Goal: Navigation & Orientation: Go to known website

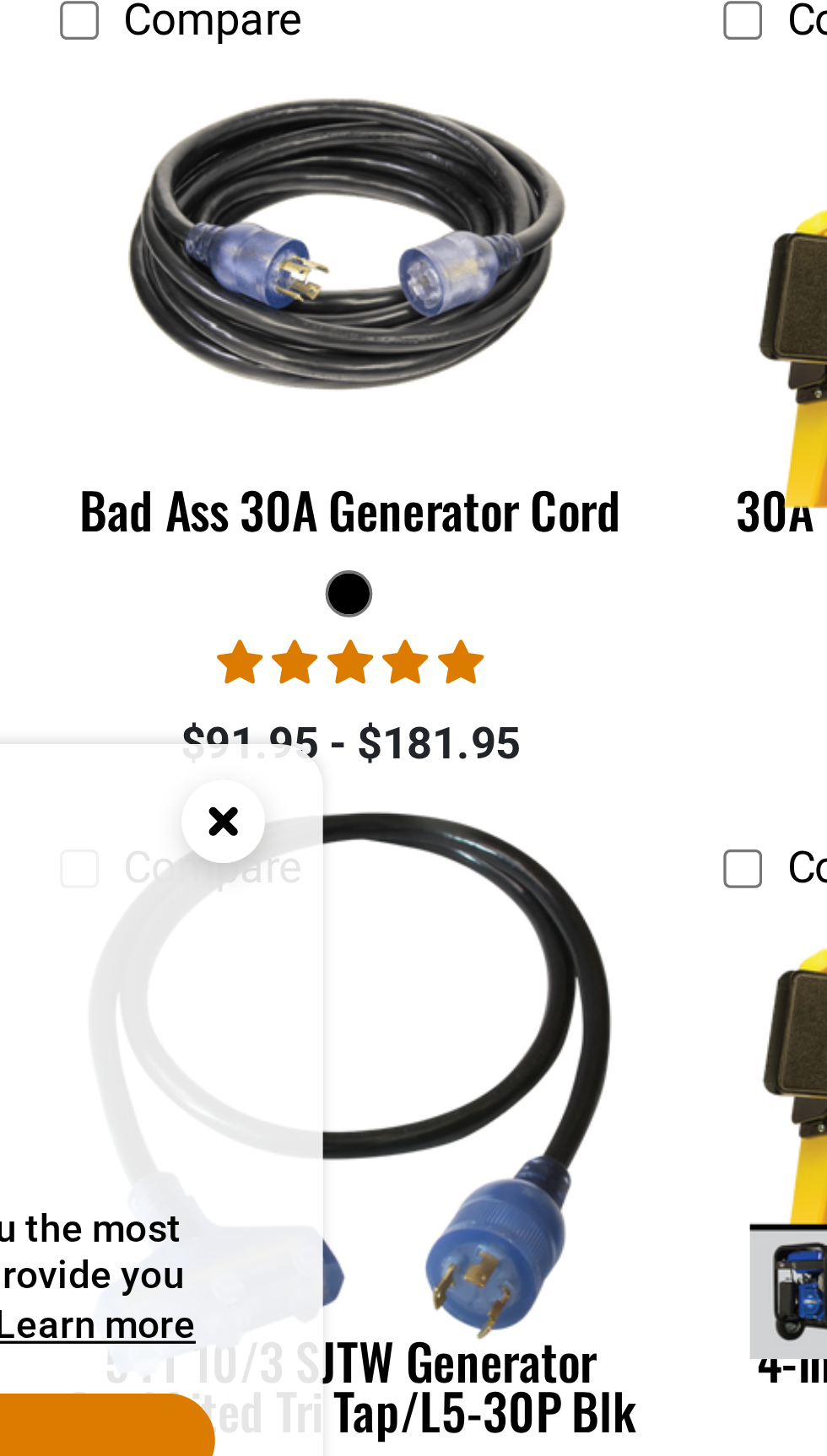
scroll to position [628, 0]
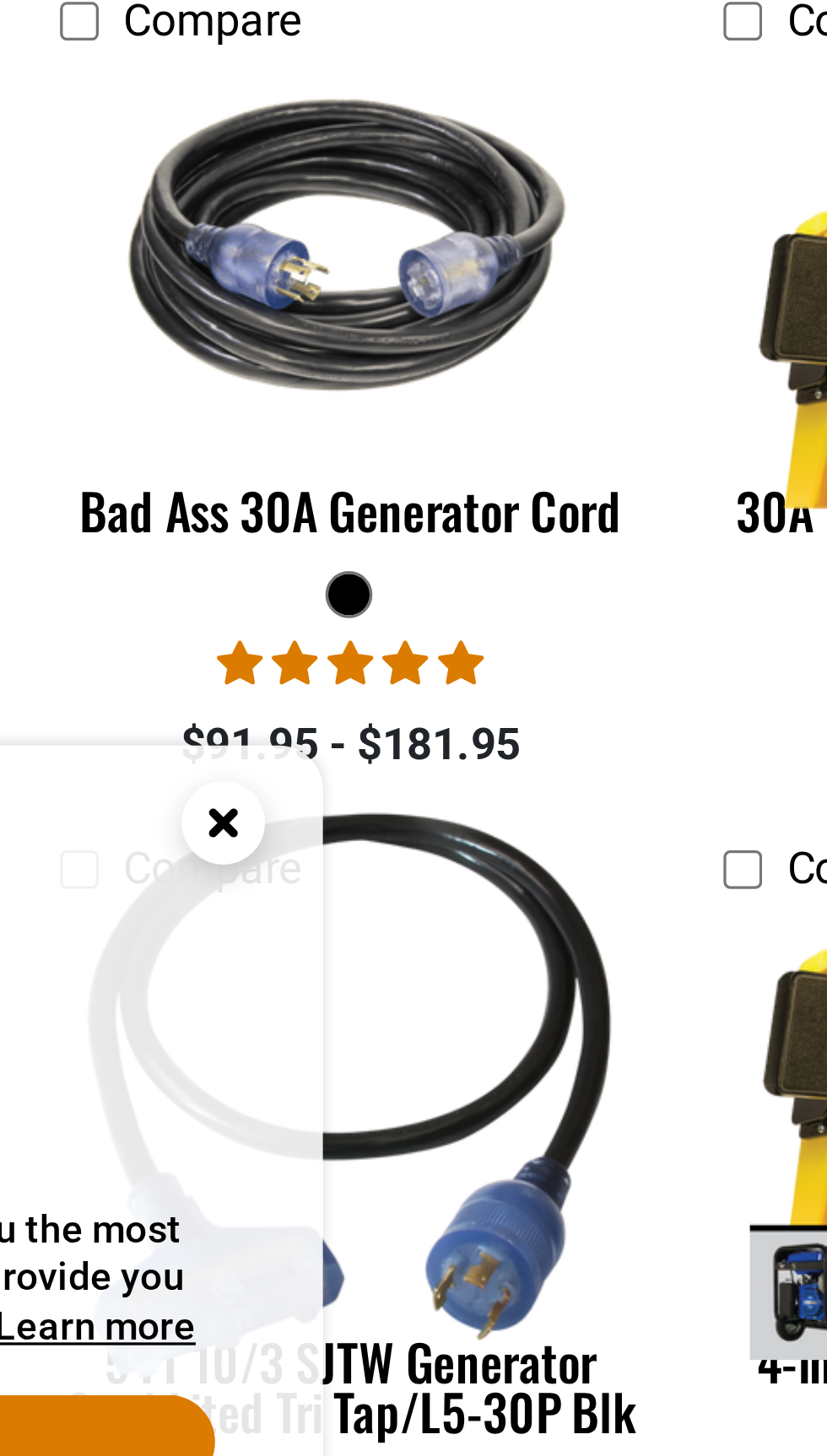
click at [376, 1171] on circle "Close this option" at bounding box center [375, 1172] width 26 height 26
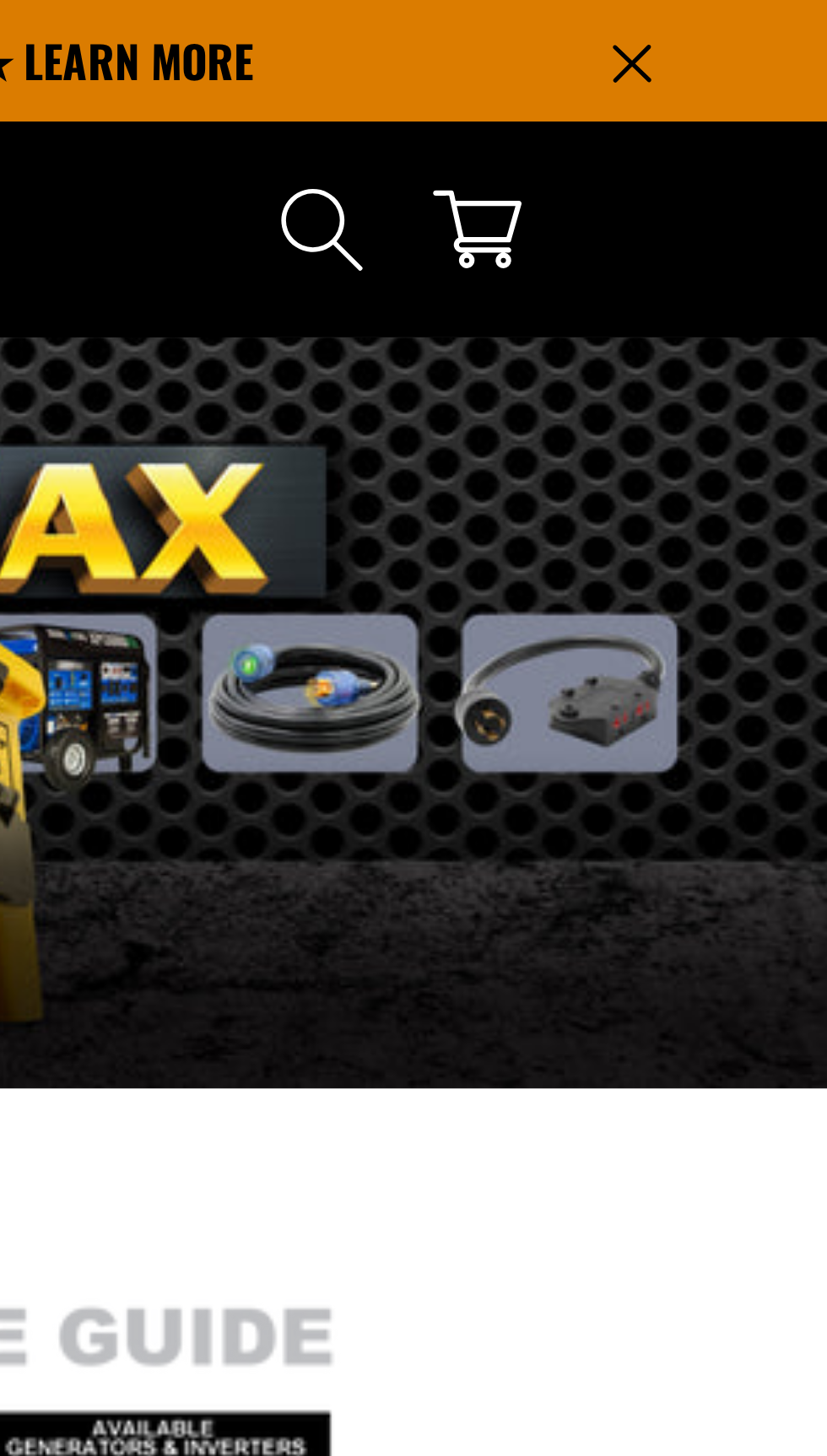
scroll to position [0, 0]
